Goal: Understand process/instructions: Learn how to perform a task or action

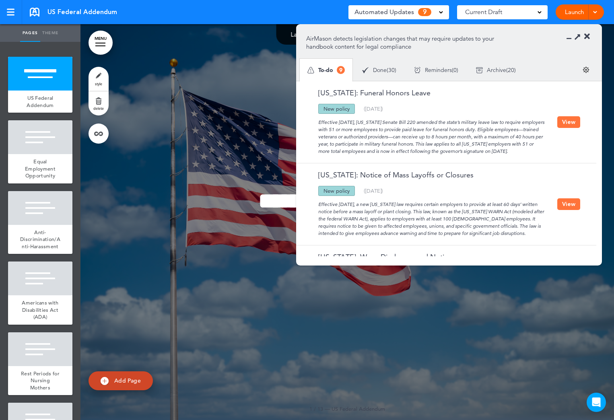
click at [562, 123] on button "View" at bounding box center [568, 122] width 23 height 12
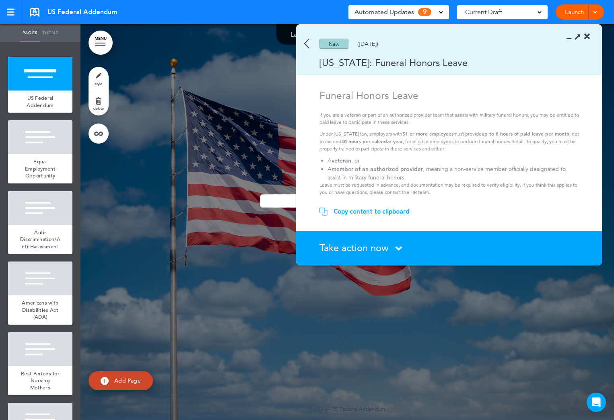
click at [585, 36] on icon at bounding box center [587, 37] width 6 height 8
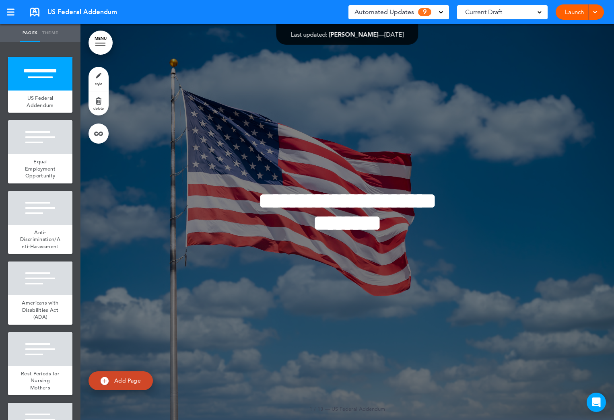
click at [383, 12] on span "Automated Updates" at bounding box center [384, 11] width 60 height 11
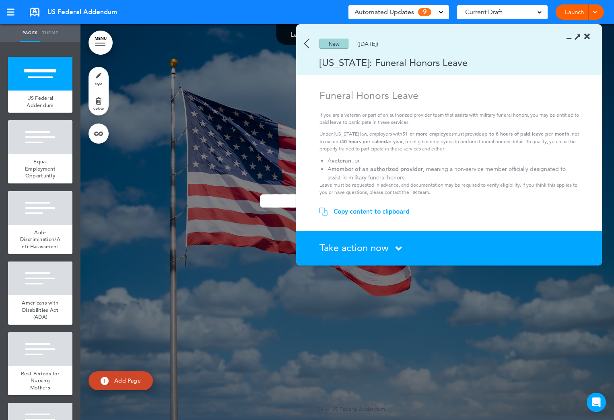
click at [345, 210] on div "Copy content to clipboard" at bounding box center [371, 212] width 76 height 8
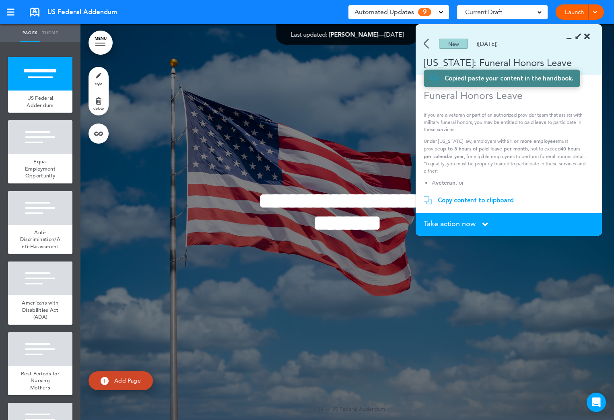
click at [423, 42] on img at bounding box center [425, 44] width 5 height 10
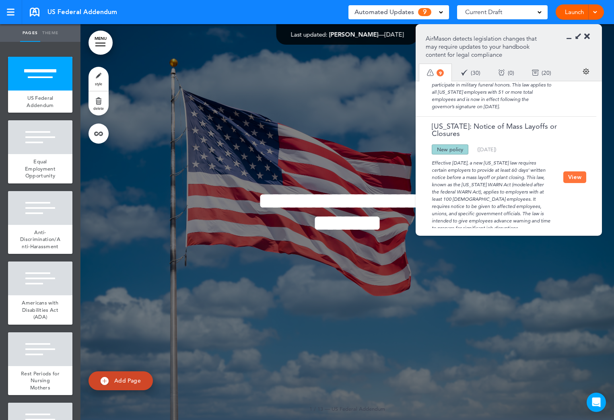
scroll to position [80, 0]
click at [573, 170] on button "View" at bounding box center [574, 176] width 23 height 12
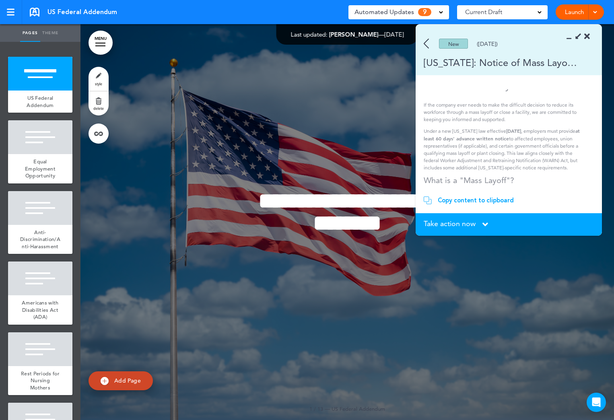
scroll to position [0, 0]
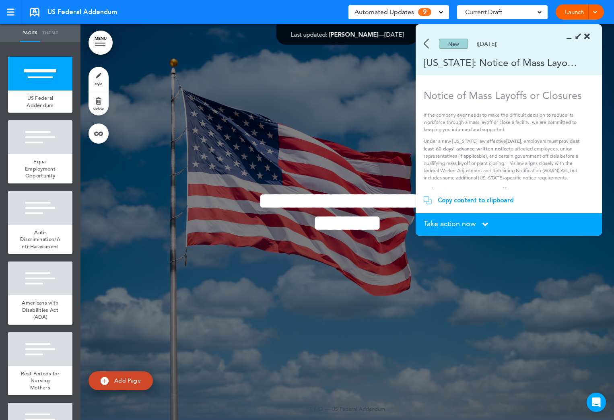
click at [427, 45] on img at bounding box center [425, 44] width 5 height 10
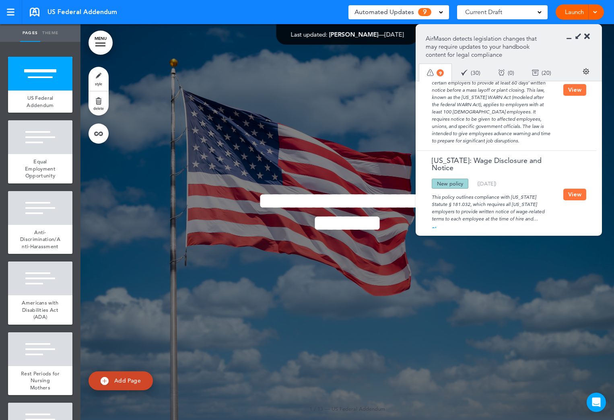
scroll to position [121, 0]
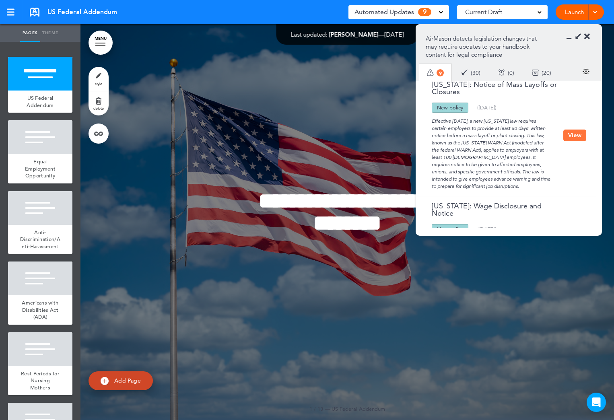
click at [569, 136] on button "View" at bounding box center [574, 135] width 23 height 12
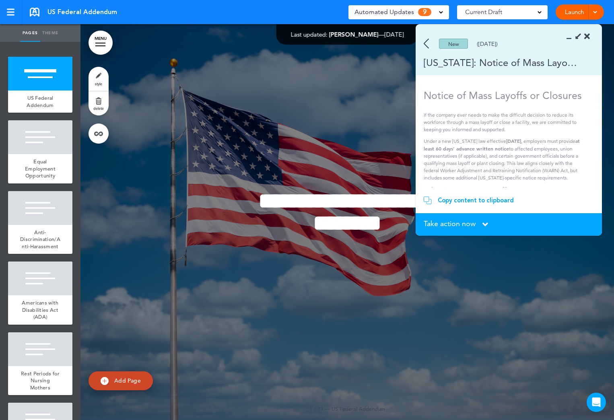
click at [484, 222] on icon at bounding box center [485, 224] width 6 height 9
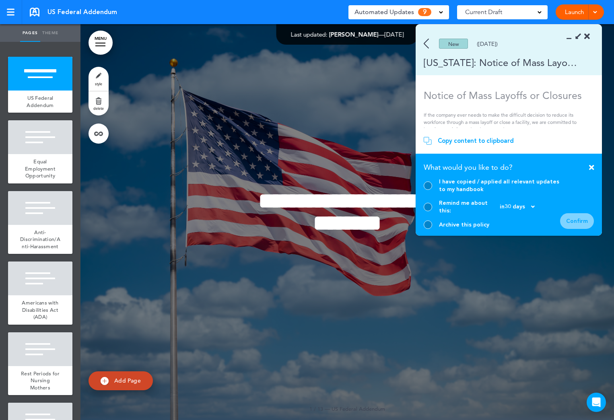
click at [429, 223] on div at bounding box center [427, 224] width 8 height 8
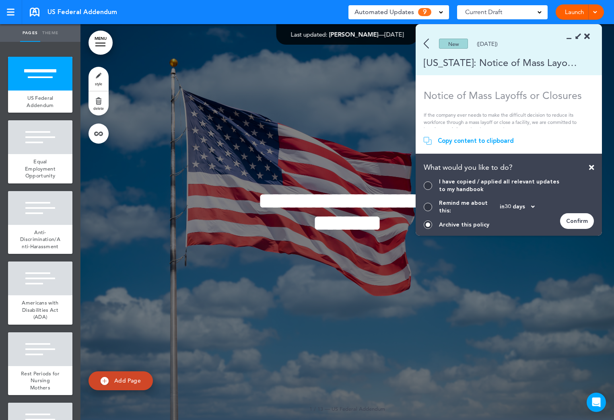
click at [565, 220] on div "Confirm" at bounding box center [577, 221] width 34 height 16
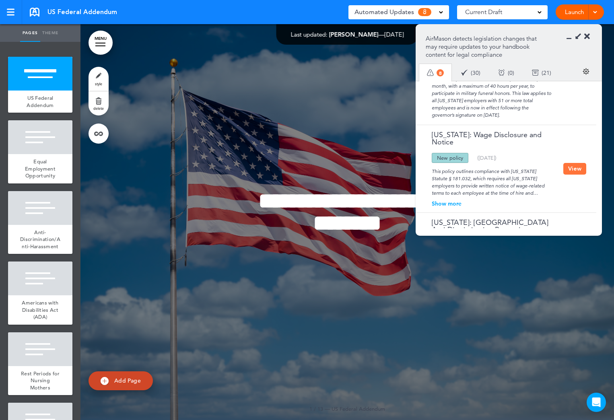
scroll to position [80, 0]
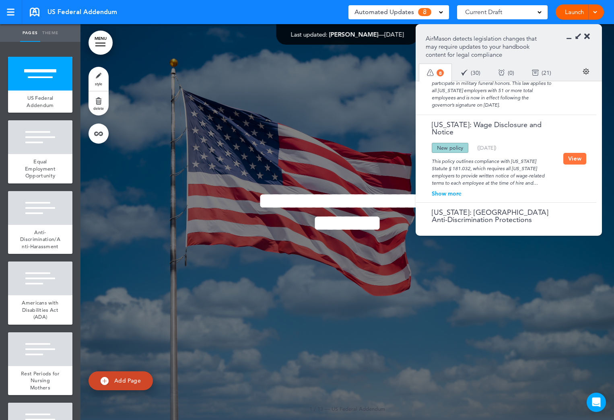
click at [573, 157] on button "View" at bounding box center [574, 159] width 23 height 12
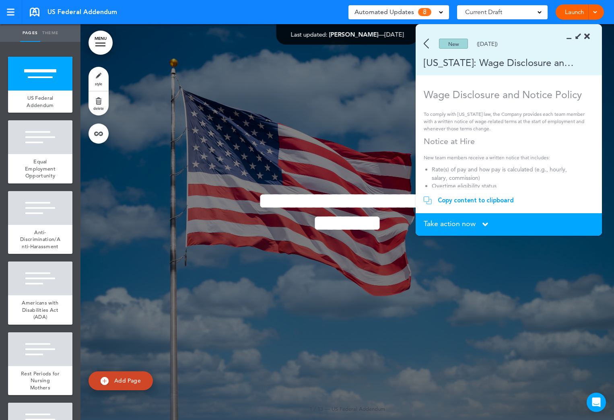
scroll to position [0, 0]
click at [485, 222] on icon at bounding box center [485, 224] width 6 height 9
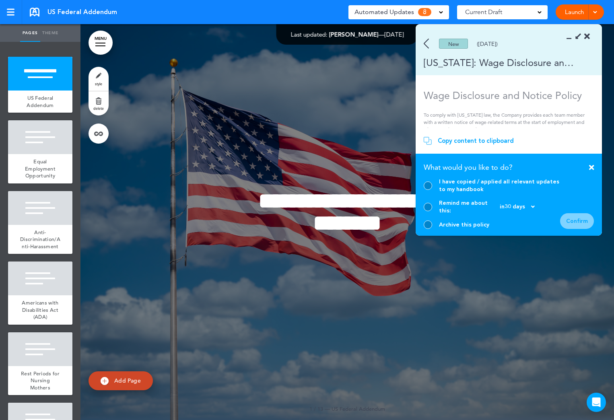
click at [538, 145] on div "Copy content to clipboard" at bounding box center [508, 141] width 170 height 8
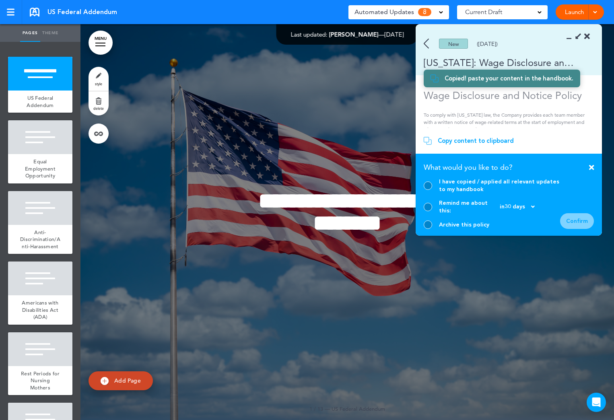
click at [590, 171] on icon at bounding box center [591, 167] width 5 height 7
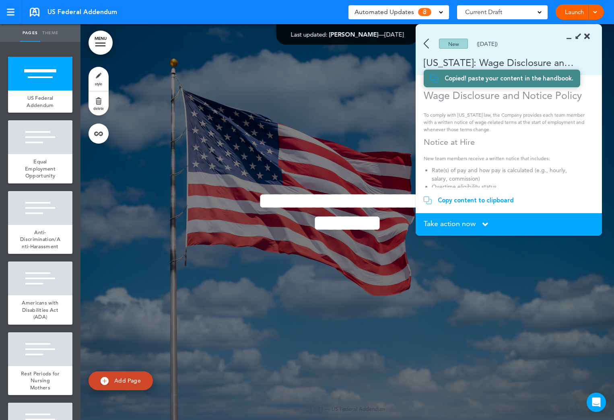
click at [426, 43] on img at bounding box center [425, 44] width 5 height 10
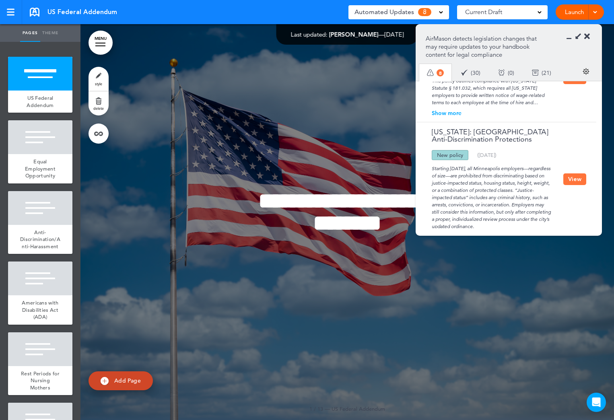
scroll to position [201, 0]
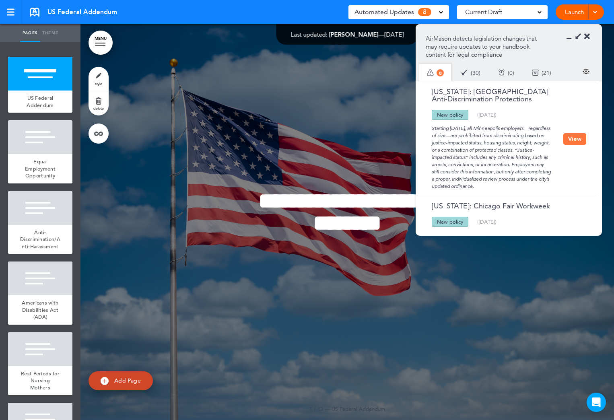
click at [573, 136] on button "View" at bounding box center [574, 139] width 23 height 12
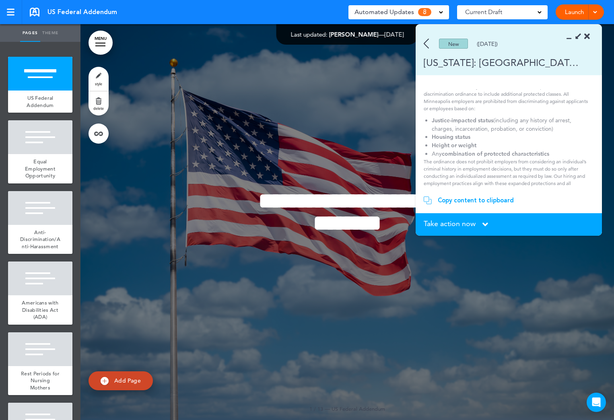
scroll to position [49, 0]
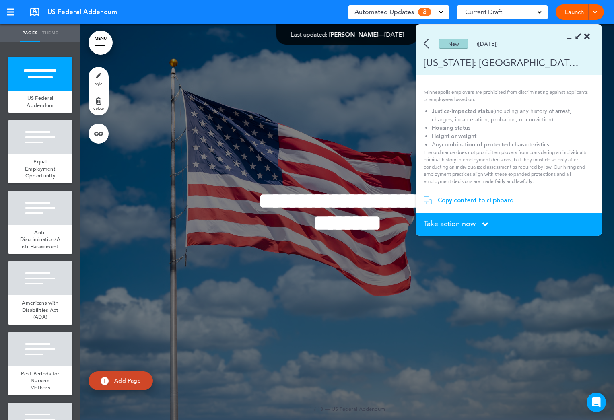
click at [472, 199] on div "Copy content to clipboard" at bounding box center [476, 200] width 76 height 8
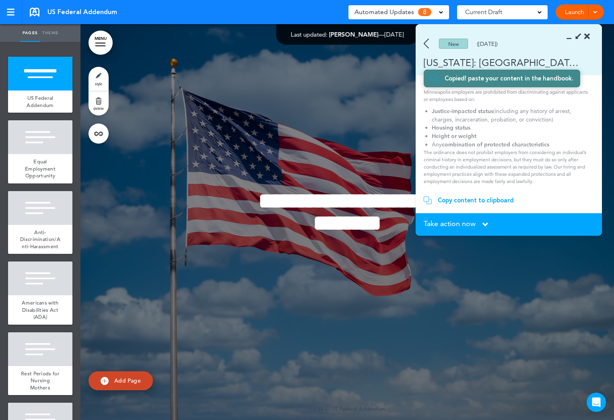
click at [425, 43] on img at bounding box center [425, 44] width 5 height 10
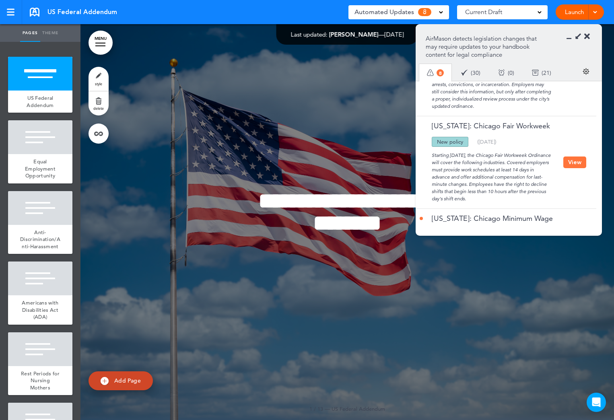
scroll to position [281, 0]
click at [575, 160] on button "View" at bounding box center [574, 162] width 23 height 12
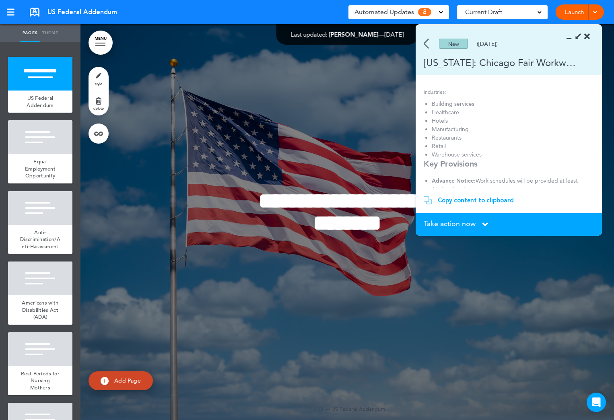
scroll to position [80, 0]
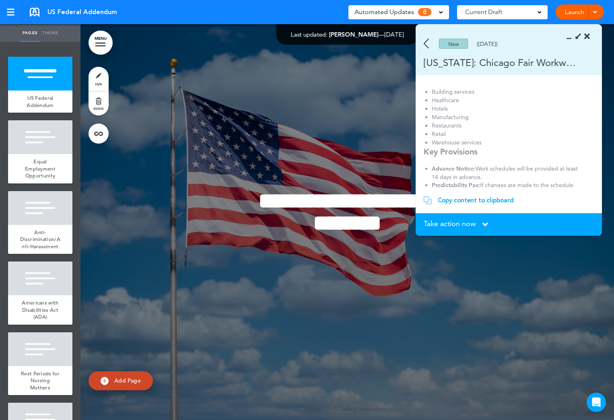
click at [487, 224] on icon at bounding box center [485, 224] width 6 height 9
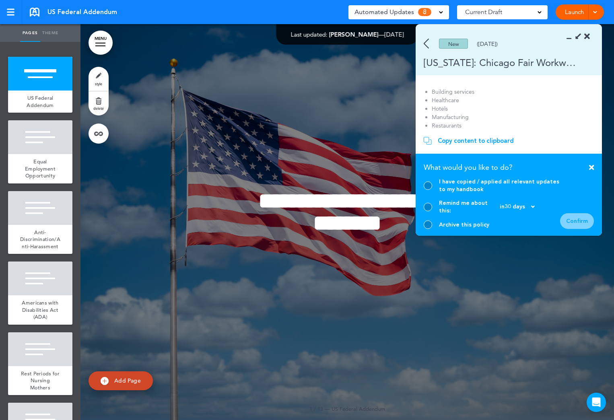
click at [425, 224] on div at bounding box center [427, 224] width 8 height 8
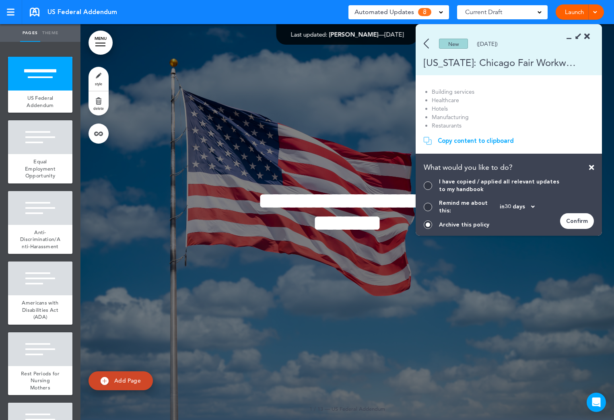
click at [571, 222] on div "Confirm" at bounding box center [577, 221] width 34 height 16
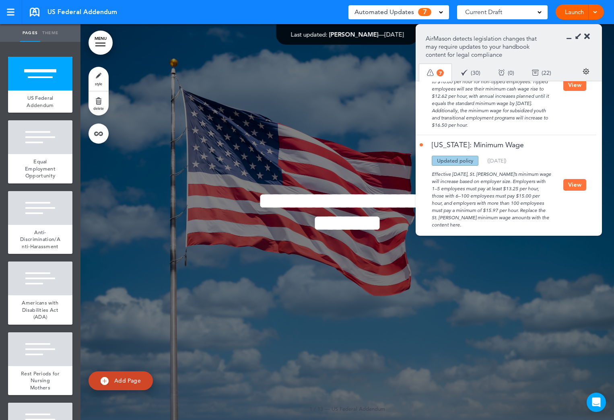
scroll to position [281, 0]
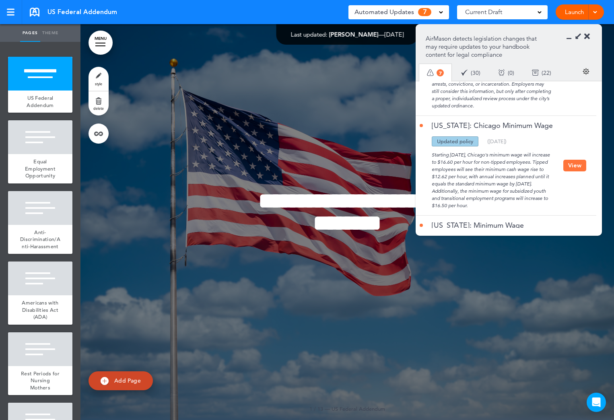
click at [573, 168] on button "View" at bounding box center [574, 166] width 23 height 12
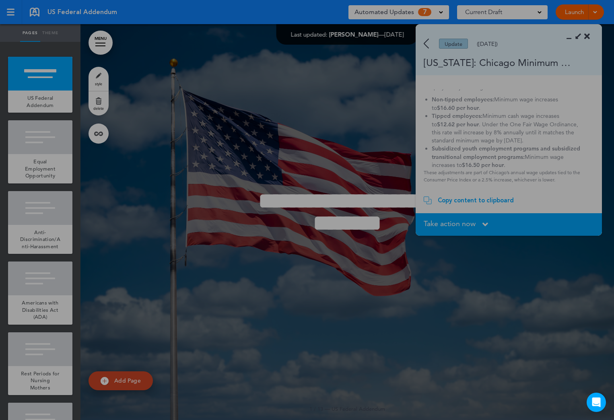
scroll to position [33, 0]
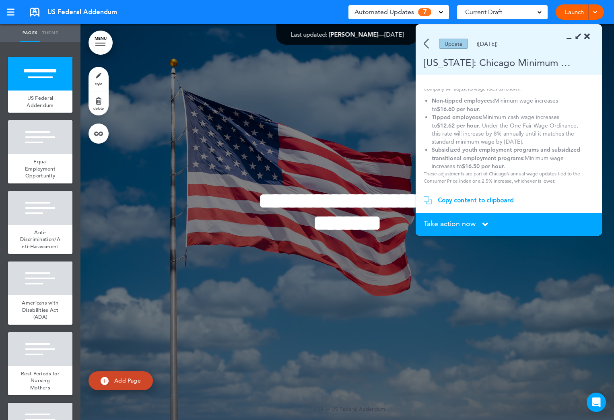
click at [485, 224] on icon at bounding box center [485, 224] width 6 height 9
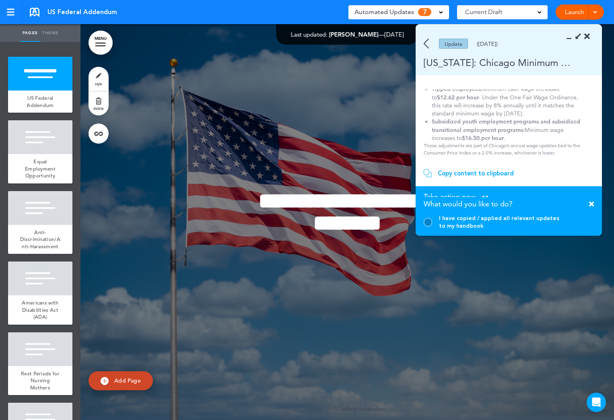
scroll to position [80, 0]
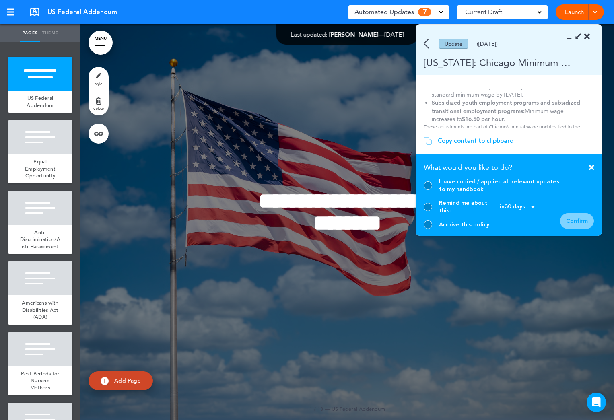
click at [429, 225] on div at bounding box center [427, 224] width 8 height 8
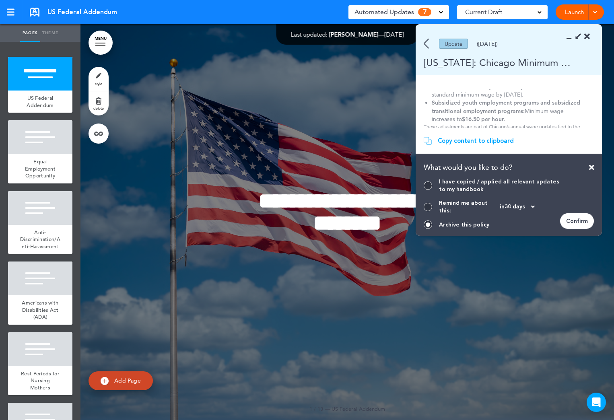
click at [570, 221] on div "Confirm" at bounding box center [577, 221] width 34 height 16
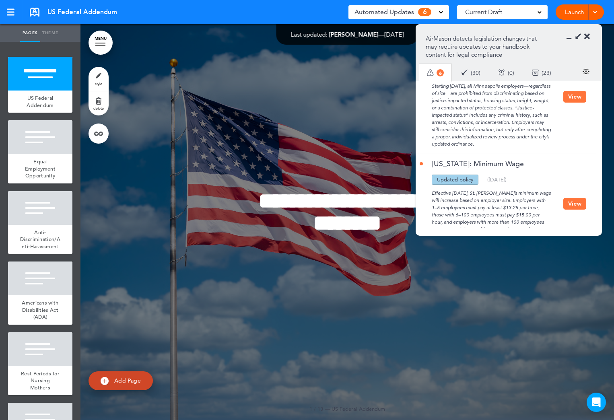
scroll to position [241, 0]
click at [573, 204] on button "View" at bounding box center [574, 206] width 23 height 12
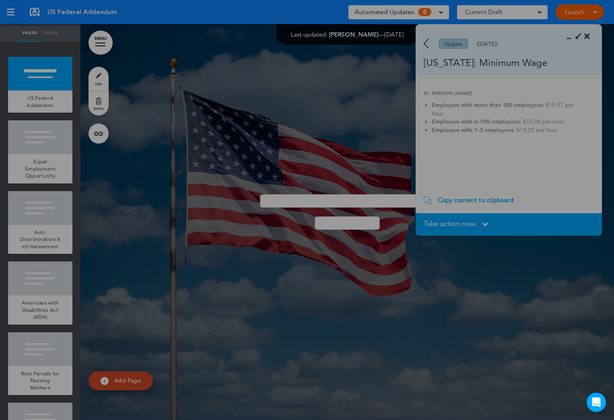
scroll to position [0, 0]
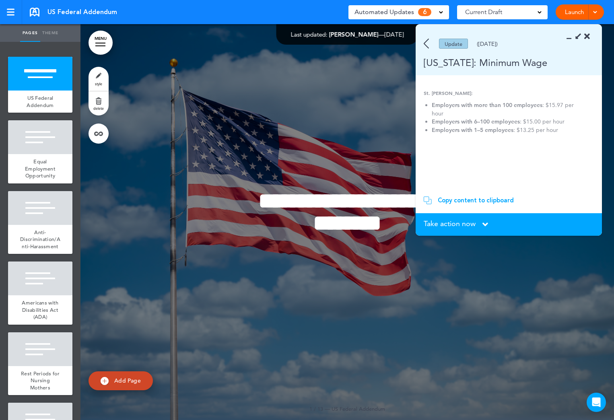
click at [487, 222] on icon at bounding box center [485, 224] width 6 height 9
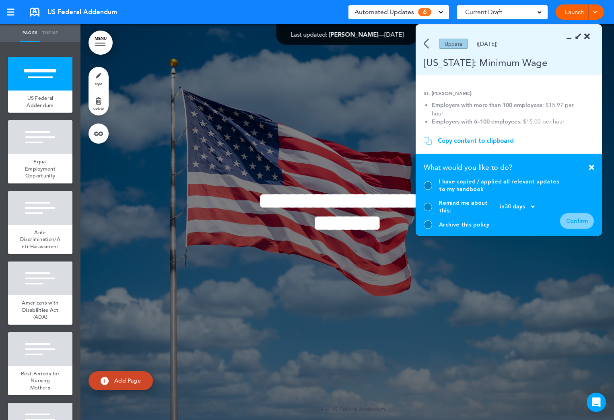
click at [425, 225] on div at bounding box center [427, 224] width 8 height 8
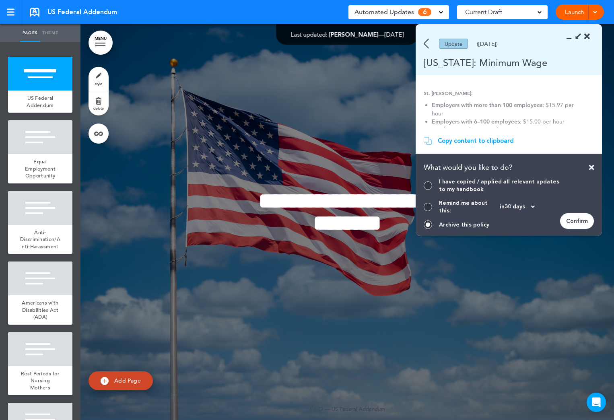
click at [570, 221] on div "Confirm" at bounding box center [577, 221] width 34 height 16
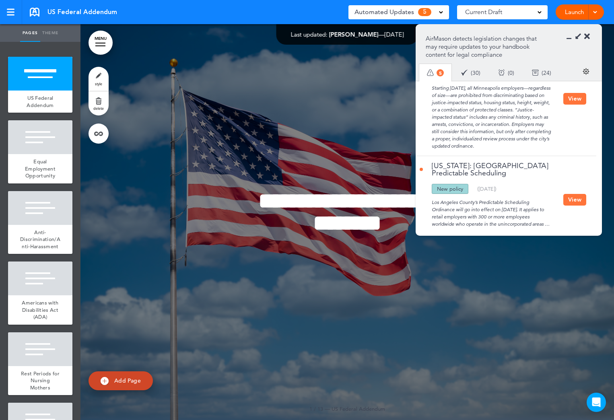
scroll to position [281, 0]
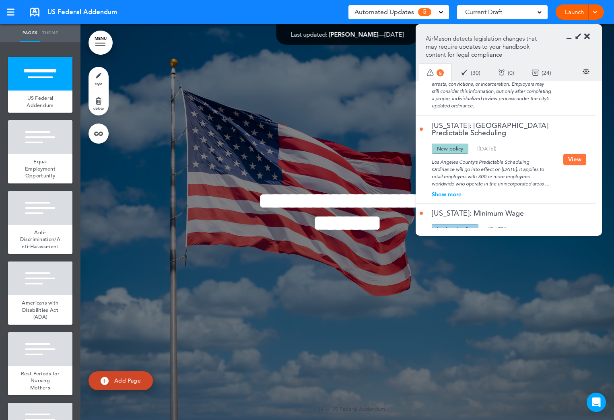
click at [574, 155] on button "View" at bounding box center [574, 160] width 23 height 12
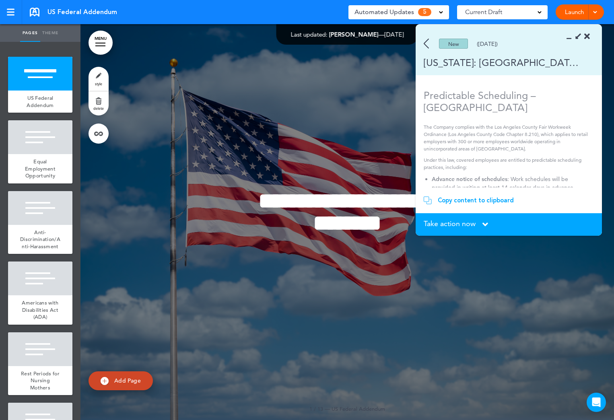
click at [483, 222] on icon at bounding box center [485, 224] width 6 height 9
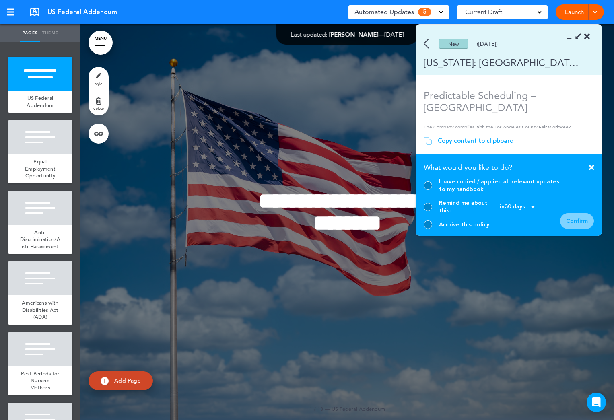
click at [428, 226] on div at bounding box center [427, 224] width 8 height 8
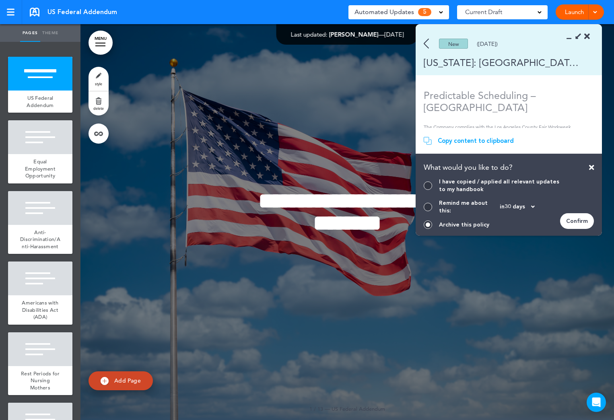
click at [583, 222] on div "Confirm" at bounding box center [577, 221] width 34 height 16
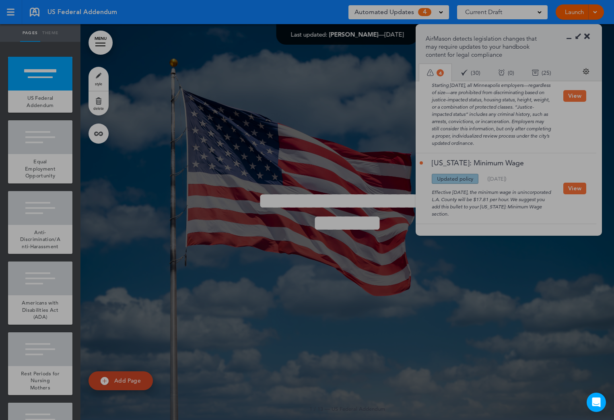
scroll to position [244, 0]
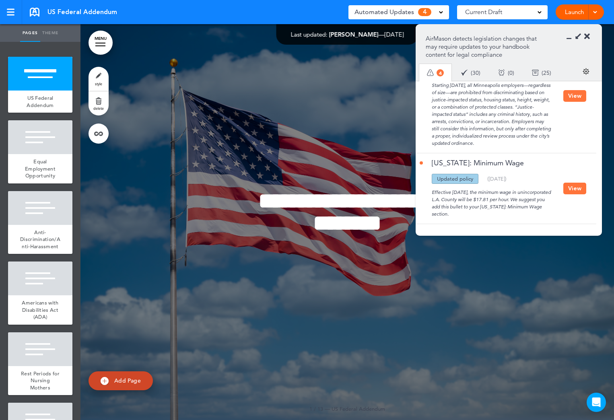
click at [569, 188] on button "View" at bounding box center [574, 189] width 23 height 12
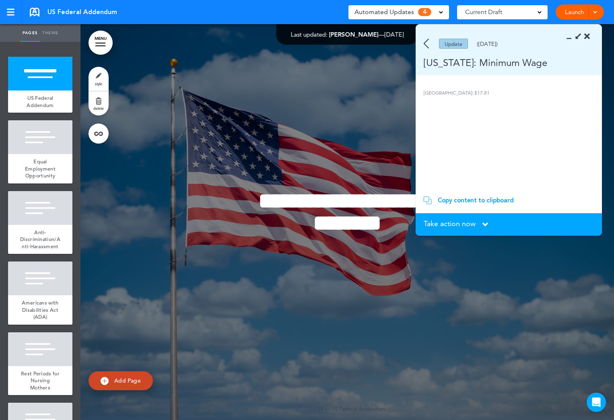
click at [485, 220] on icon at bounding box center [485, 224] width 6 height 9
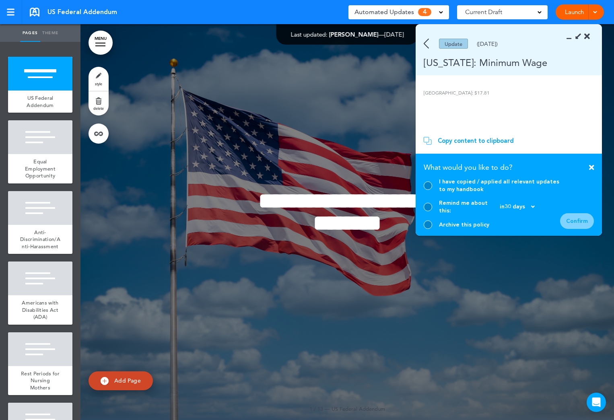
click at [429, 222] on div at bounding box center [427, 224] width 8 height 8
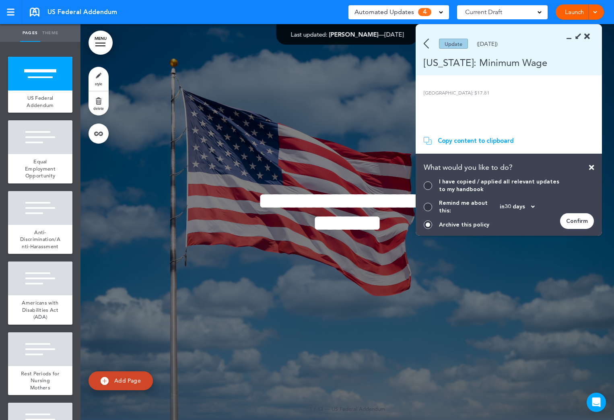
click at [563, 222] on div "Confirm" at bounding box center [577, 221] width 34 height 16
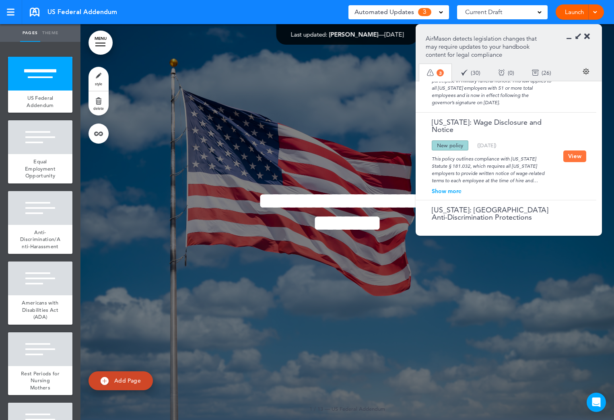
scroll to position [0, 0]
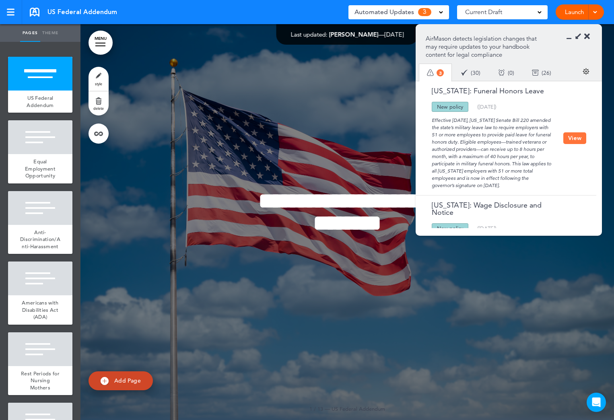
click at [568, 139] on button "View" at bounding box center [574, 138] width 23 height 12
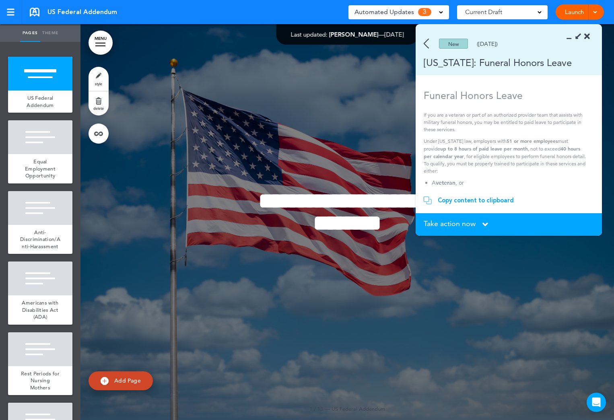
click at [473, 199] on div "Copy content to clipboard" at bounding box center [476, 200] width 76 height 8
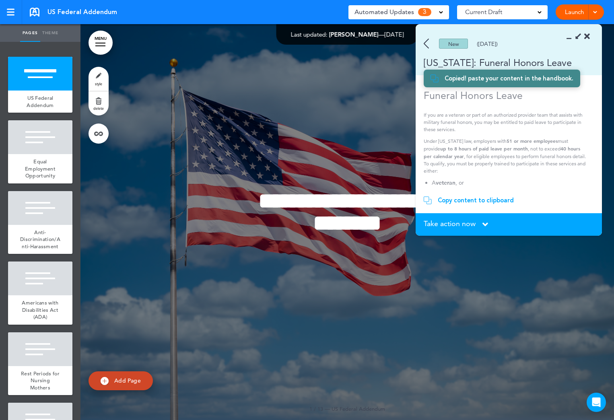
click at [423, 43] on div "New ([DATE])" at bounding box center [496, 44] width 163 height 10
click at [426, 42] on img at bounding box center [425, 44] width 5 height 10
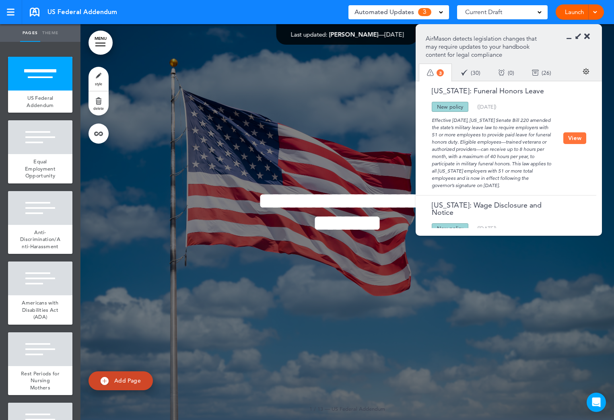
click at [426, 42] on p "AirMason detects legislation changes that may require updates to your handbook …" at bounding box center [483, 47] width 116 height 24
click at [589, 36] on icon at bounding box center [587, 37] width 6 height 8
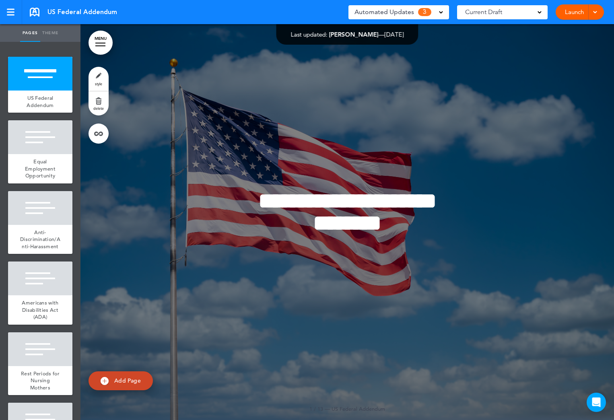
click at [411, 10] on span "Automated Updates" at bounding box center [384, 11] width 60 height 11
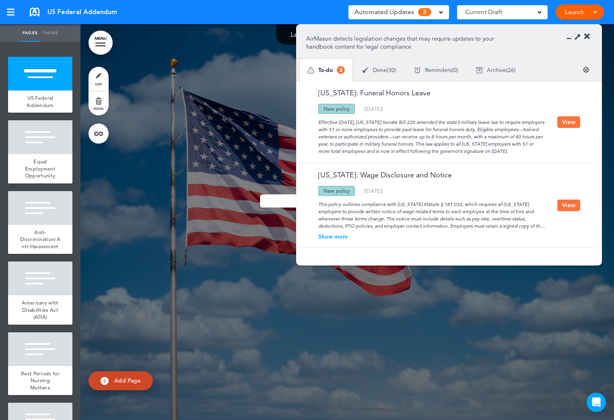
click at [589, 37] on icon at bounding box center [587, 37] width 6 height 8
